Goal: Task Accomplishment & Management: Complete application form

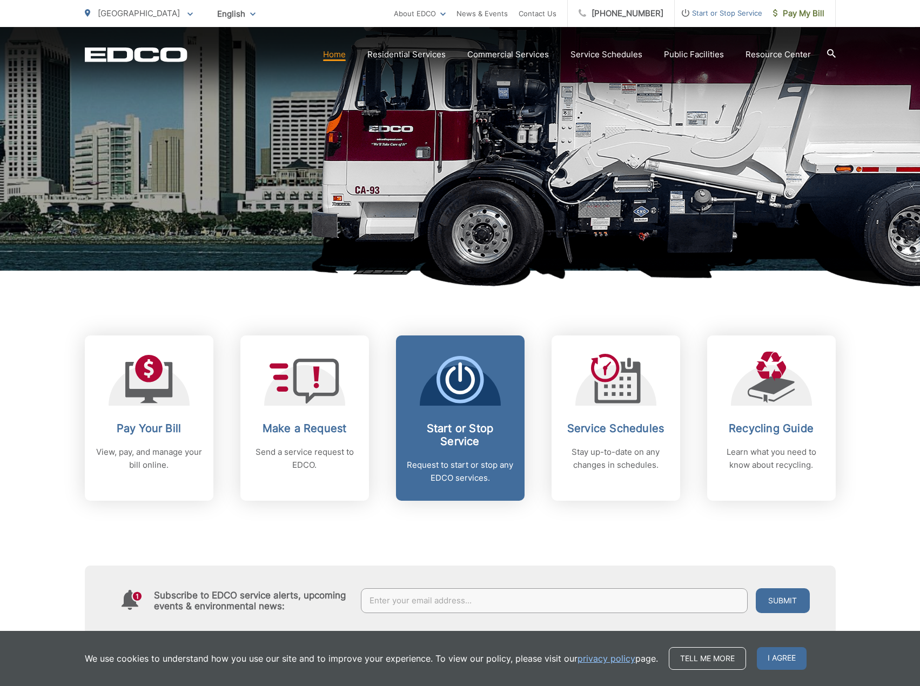
scroll to position [216, 0]
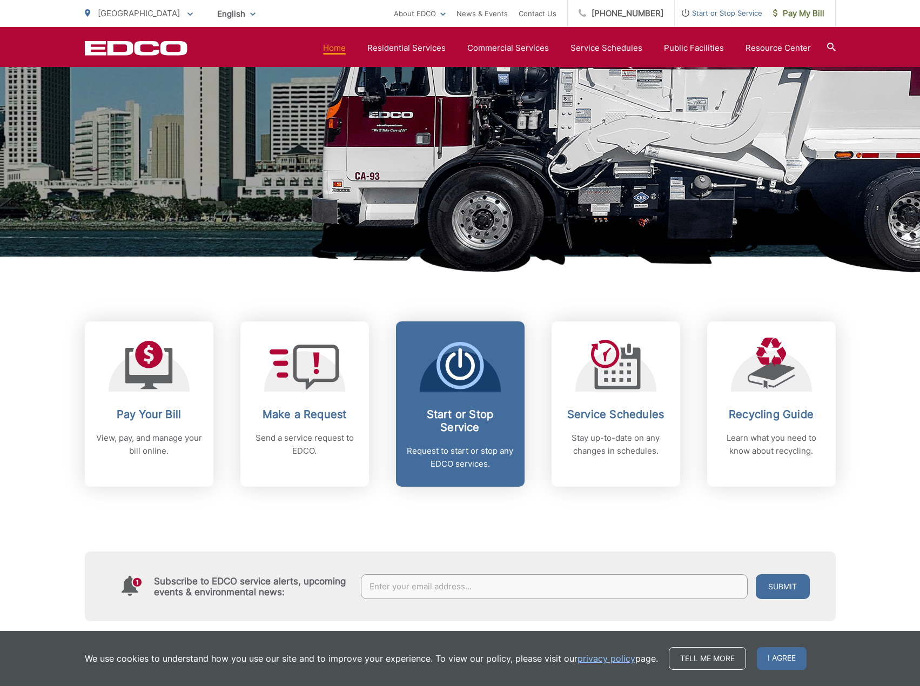
click at [460, 373] on icon at bounding box center [461, 366] width 48 height 48
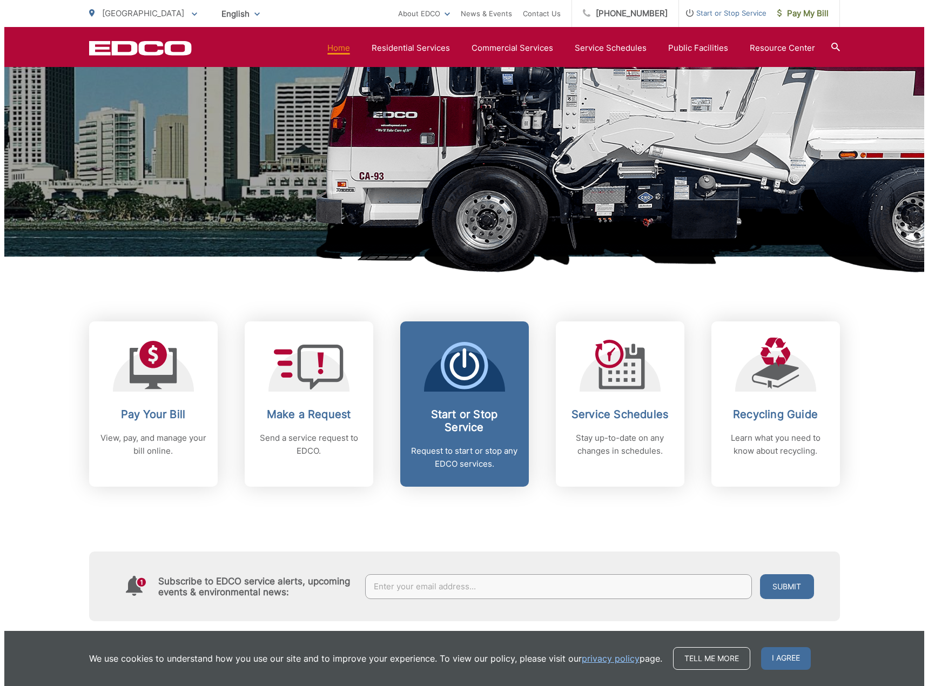
scroll to position [0, 0]
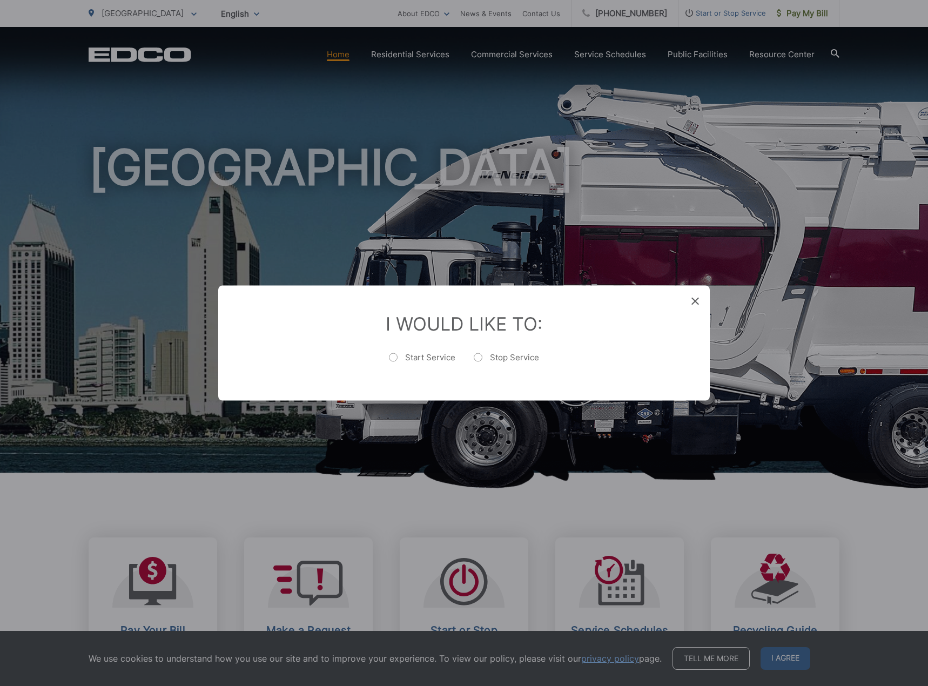
click at [393, 358] on label "Start Service" at bounding box center [422, 363] width 66 height 22
radio input "true"
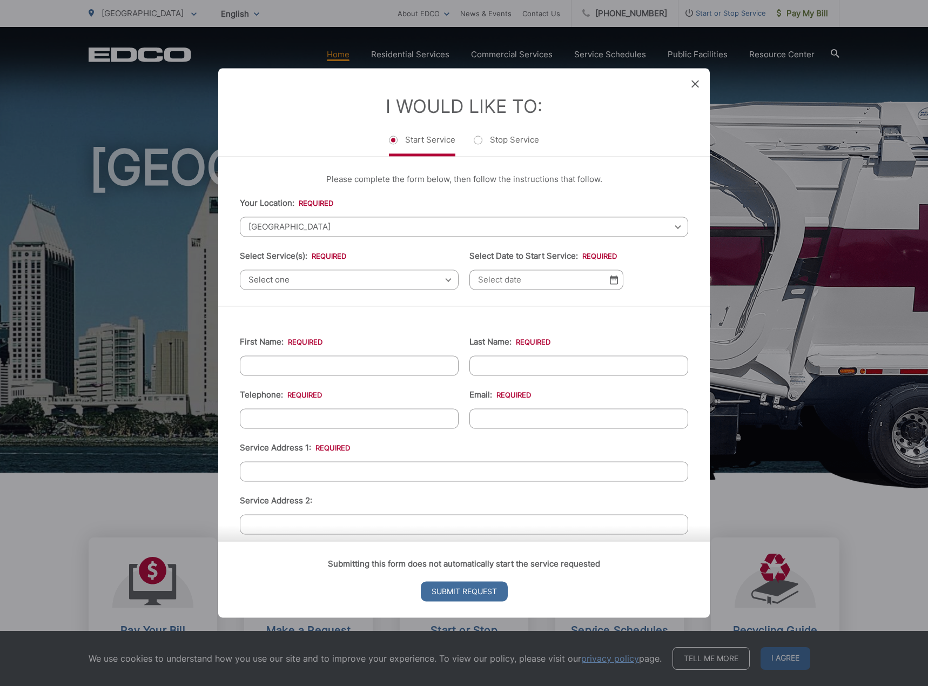
click at [390, 227] on span "[GEOGRAPHIC_DATA]" at bounding box center [464, 227] width 448 height 20
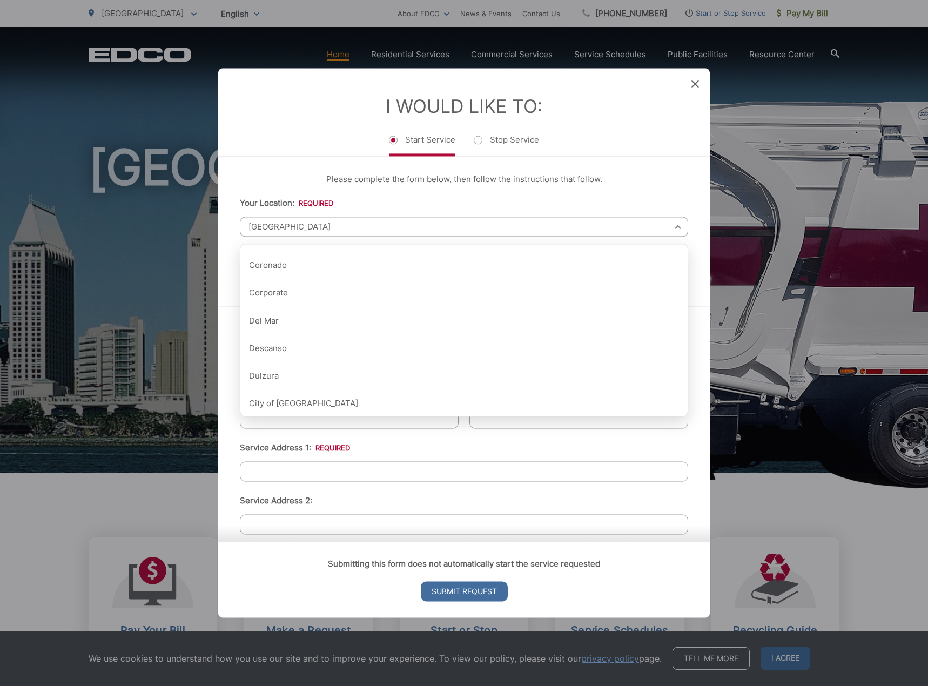
scroll to position [216, 0]
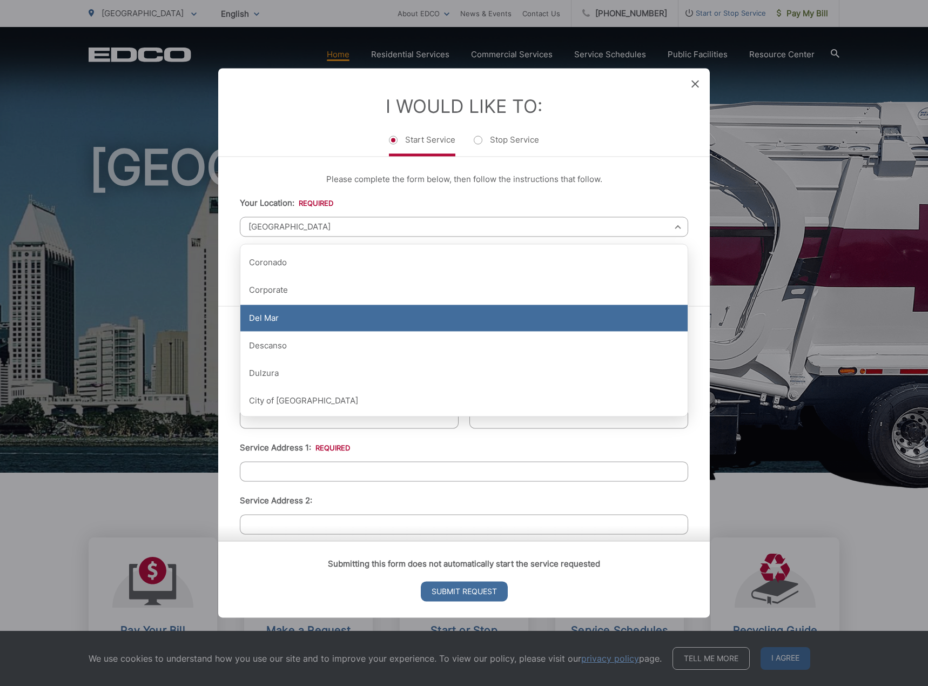
click at [272, 321] on div "Del Mar" at bounding box center [463, 318] width 447 height 27
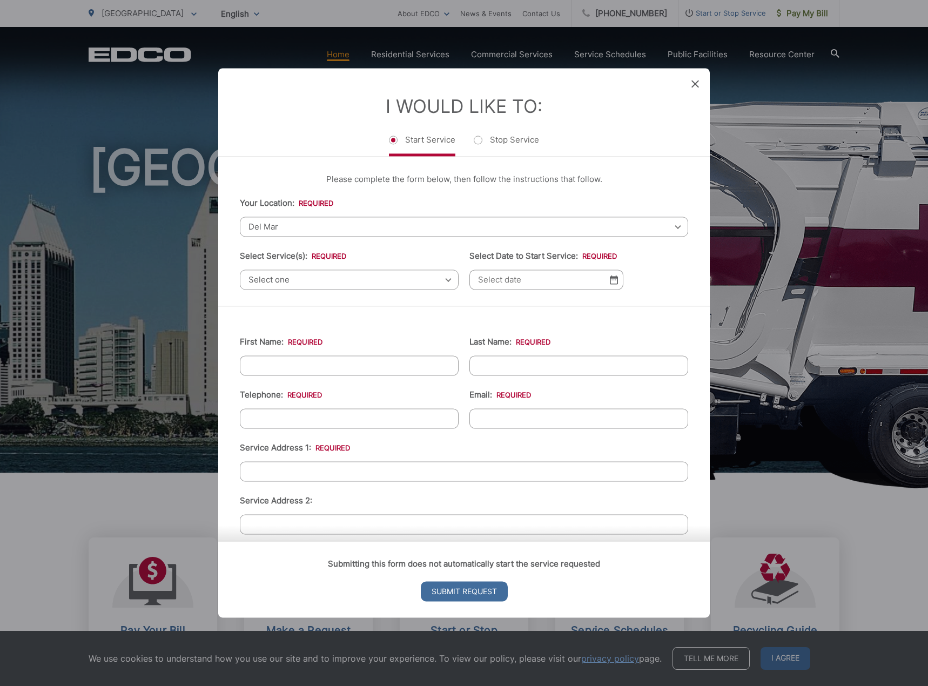
click at [309, 276] on span "Select one" at bounding box center [349, 280] width 219 height 20
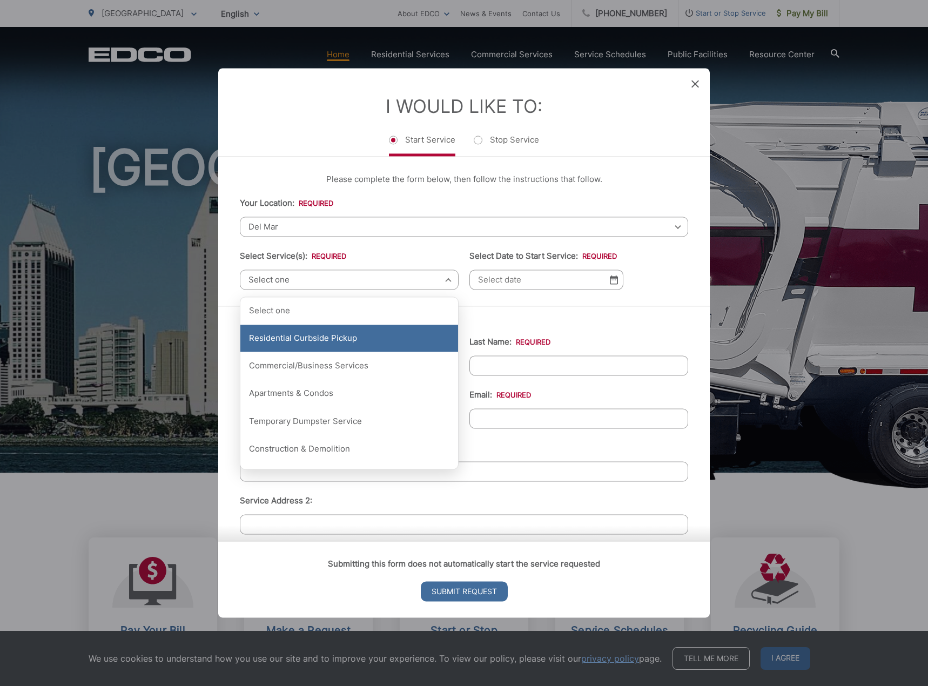
click at [297, 338] on div "Residential Curbside Pickup" at bounding box center [349, 338] width 218 height 27
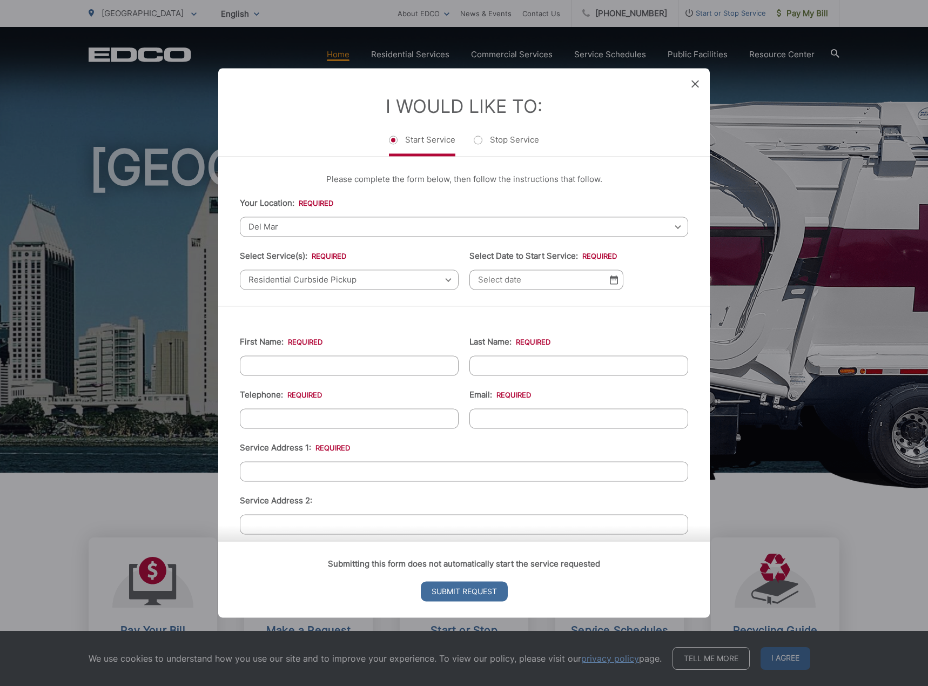
click at [611, 277] on img at bounding box center [614, 279] width 8 height 9
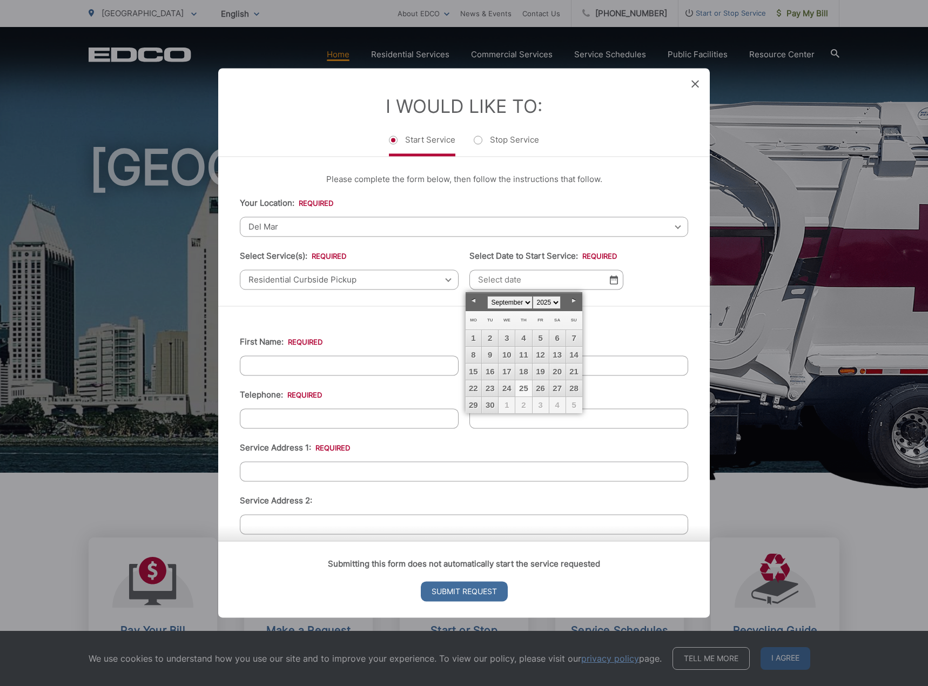
click at [574, 303] on link "Next" at bounding box center [574, 301] width 16 height 16
click at [505, 338] on link "1" at bounding box center [507, 338] width 16 height 16
type input "[DATE]"
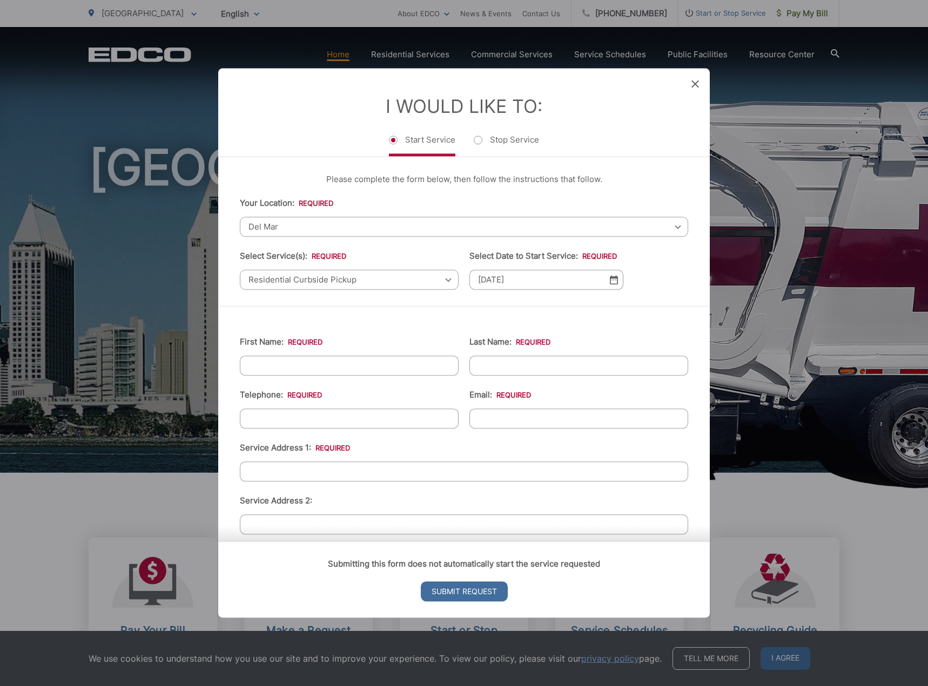
click at [384, 368] on input "First Name: *" at bounding box center [349, 366] width 219 height 20
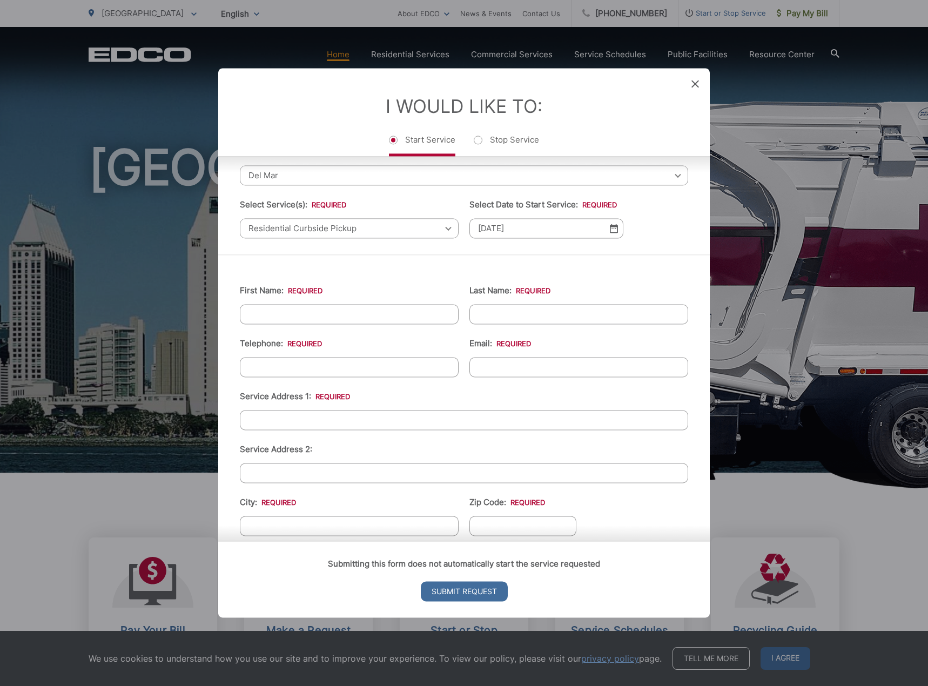
scroll to position [54, 0]
type input "Kendal"
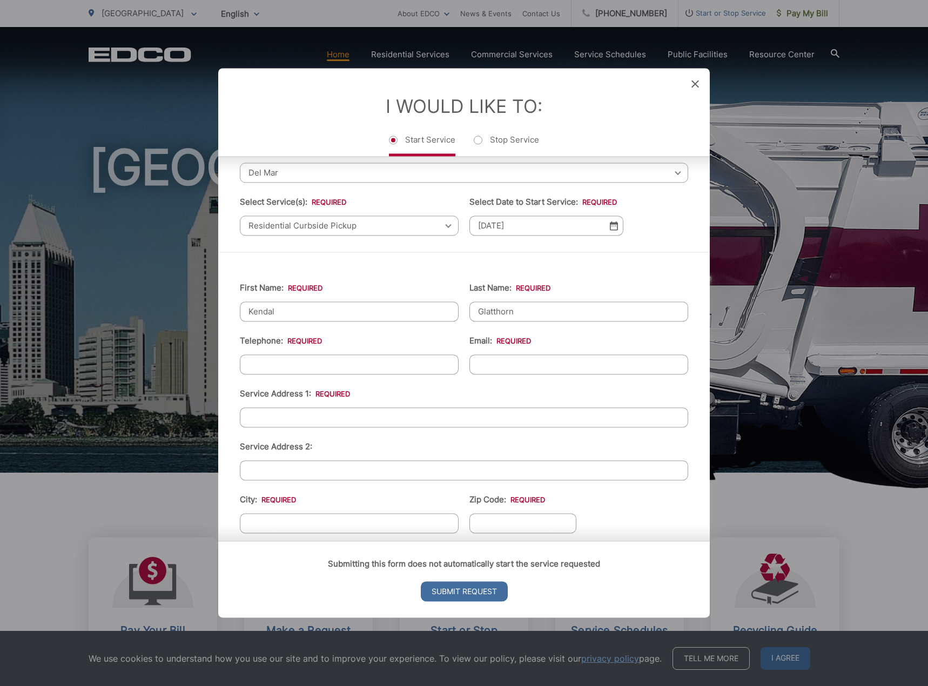
type input "Glatthorn"
click at [375, 368] on input "(___) ___-____" at bounding box center [349, 364] width 219 height 20
type input "[PHONE_NUMBER]"
click at [484, 368] on input "Email: *" at bounding box center [579, 364] width 219 height 20
type input "[EMAIL_ADDRESS][DOMAIN_NAME]"
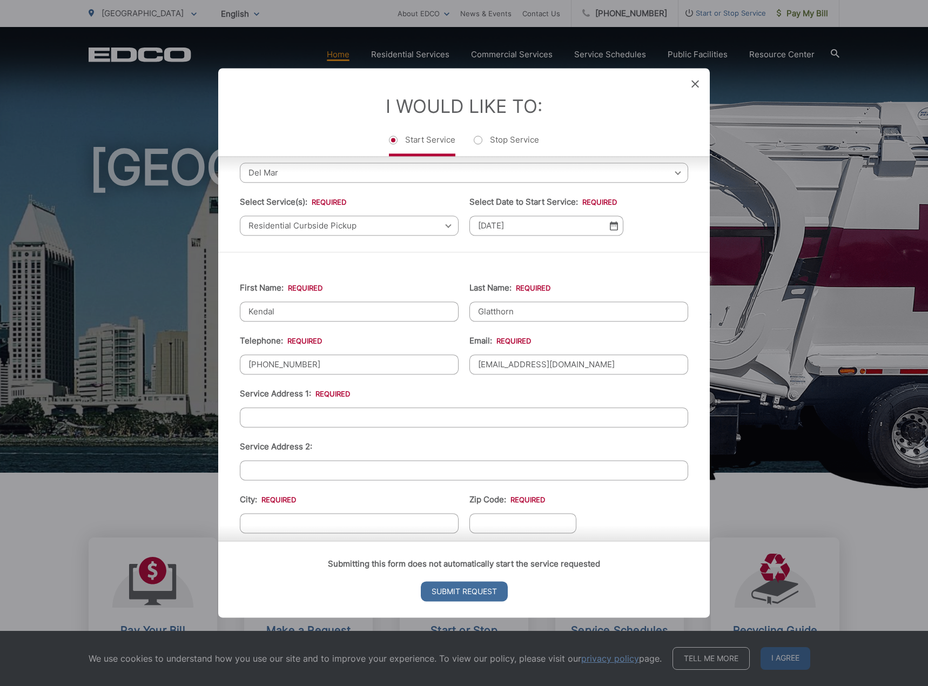
click at [372, 425] on input "Service Address 1: *" at bounding box center [464, 417] width 448 height 20
type input "[STREET_ADDRESS]"
type input "Del Mar"
type input "92014"
click at [623, 522] on ul "First Name: * [PERSON_NAME] Last Name: * [PERSON_NAME] Telephone: * [PHONE_NUMB…" at bounding box center [464, 505] width 448 height 472
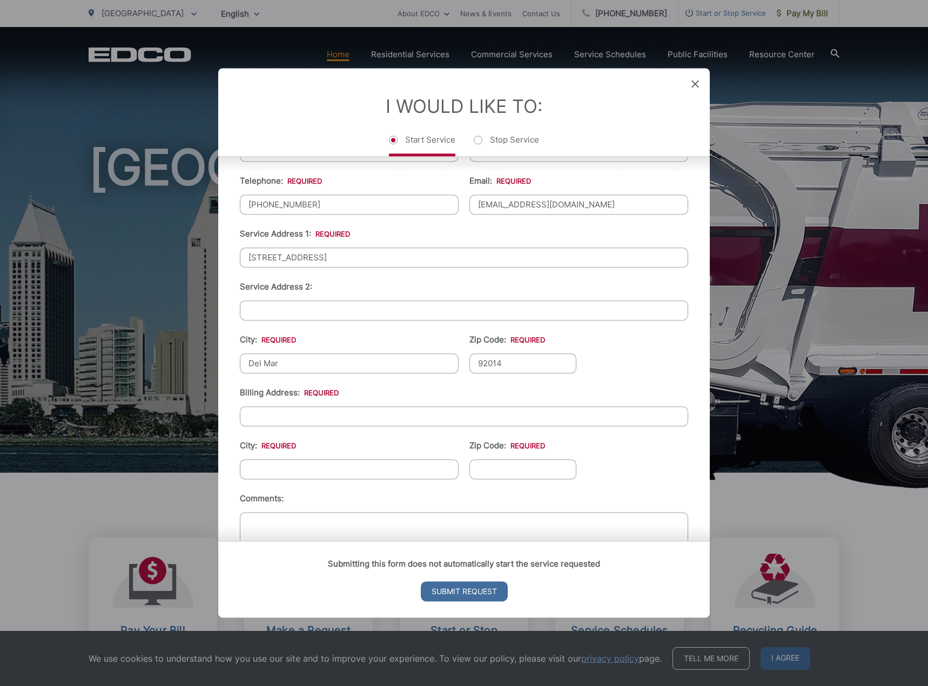
scroll to position [216, 0]
click at [314, 417] on input "Billing Address: *" at bounding box center [464, 414] width 448 height 20
type input "[STREET_ADDRESS]"
type input "Del Mar"
type input "92014"
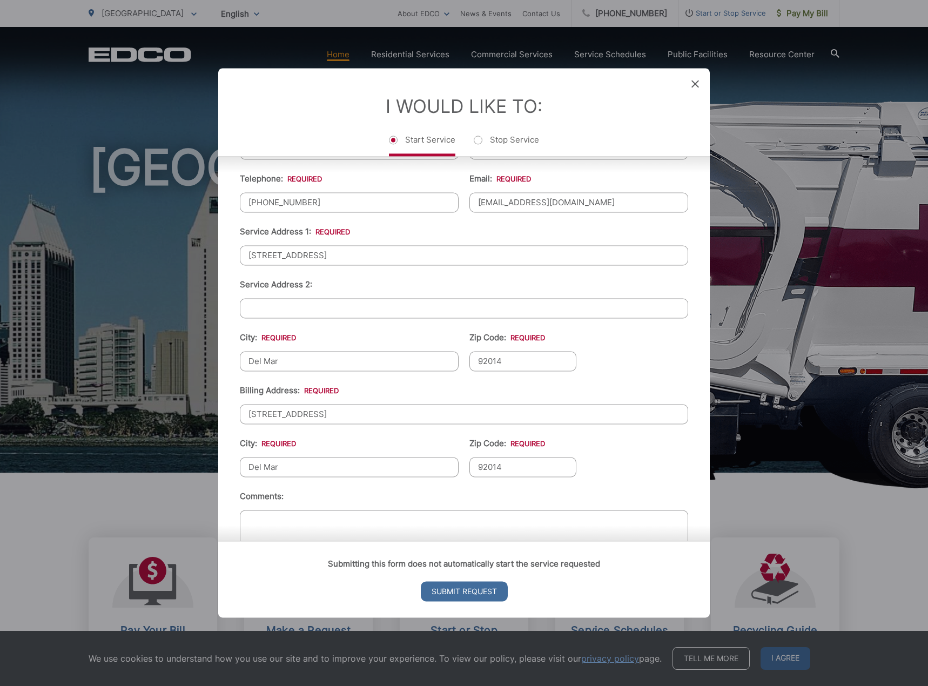
click at [608, 481] on ul "First Name: * [PERSON_NAME] Last Name: * [PERSON_NAME] Telephone: * [PHONE_NUMB…" at bounding box center [464, 342] width 448 height 472
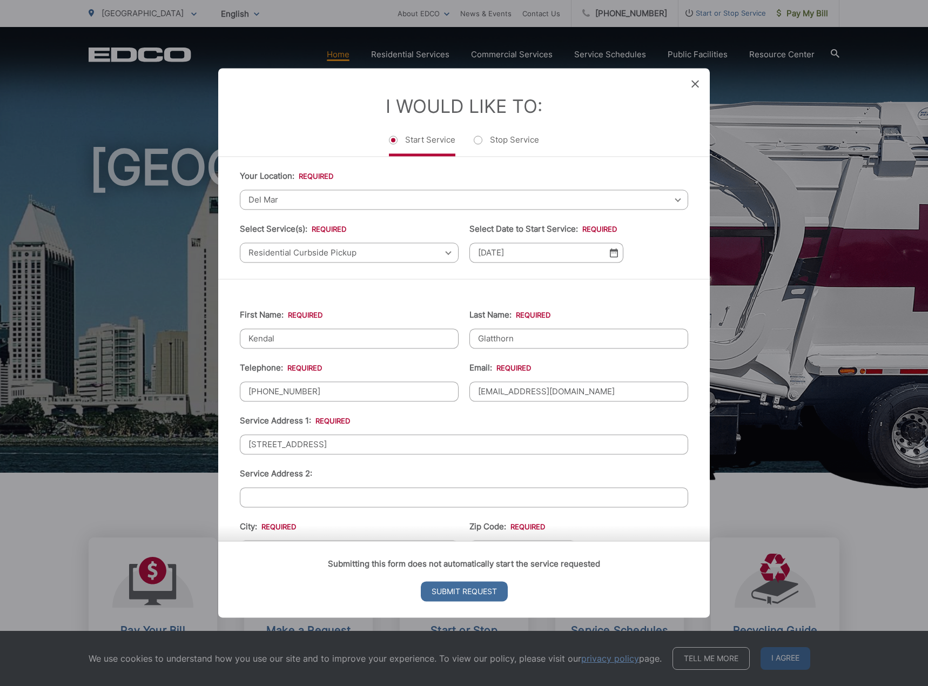
scroll to position [0, 0]
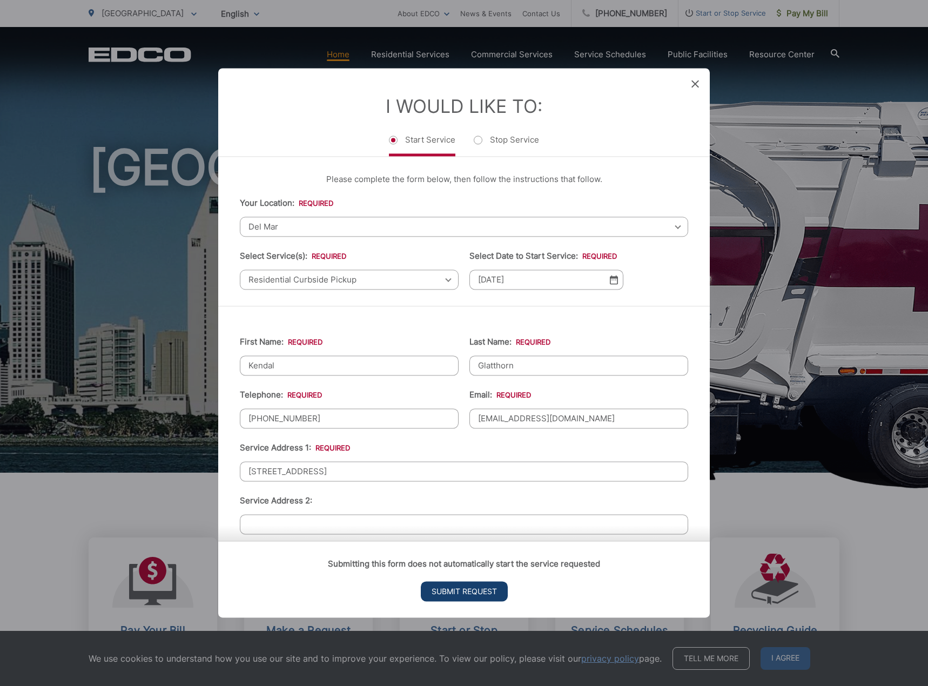
click at [478, 593] on input "Submit Request" at bounding box center [464, 592] width 87 height 20
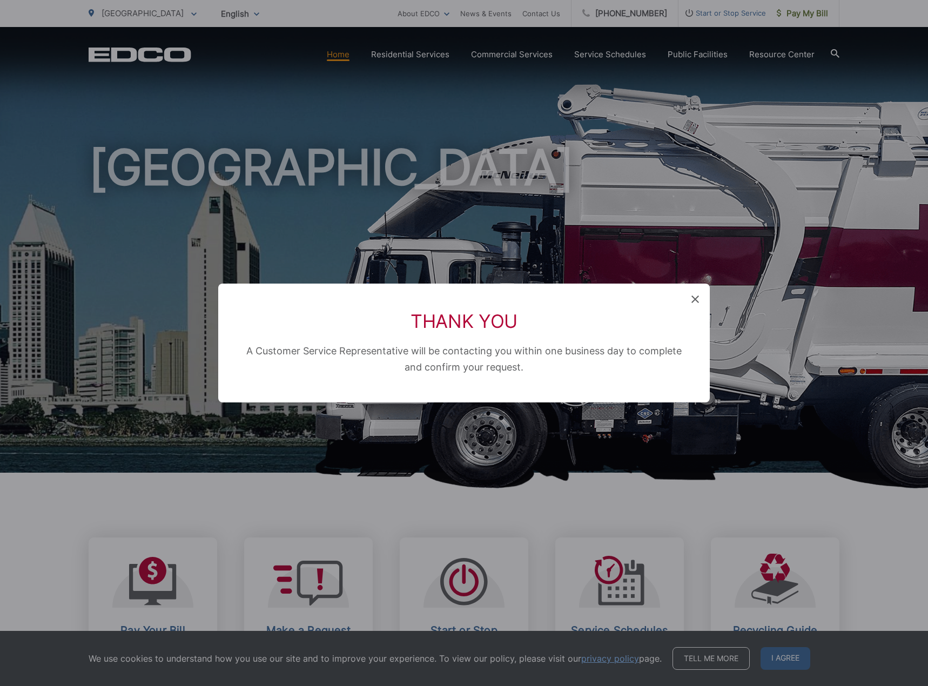
click at [692, 298] on icon at bounding box center [696, 300] width 8 height 8
